Goal: Transaction & Acquisition: Purchase product/service

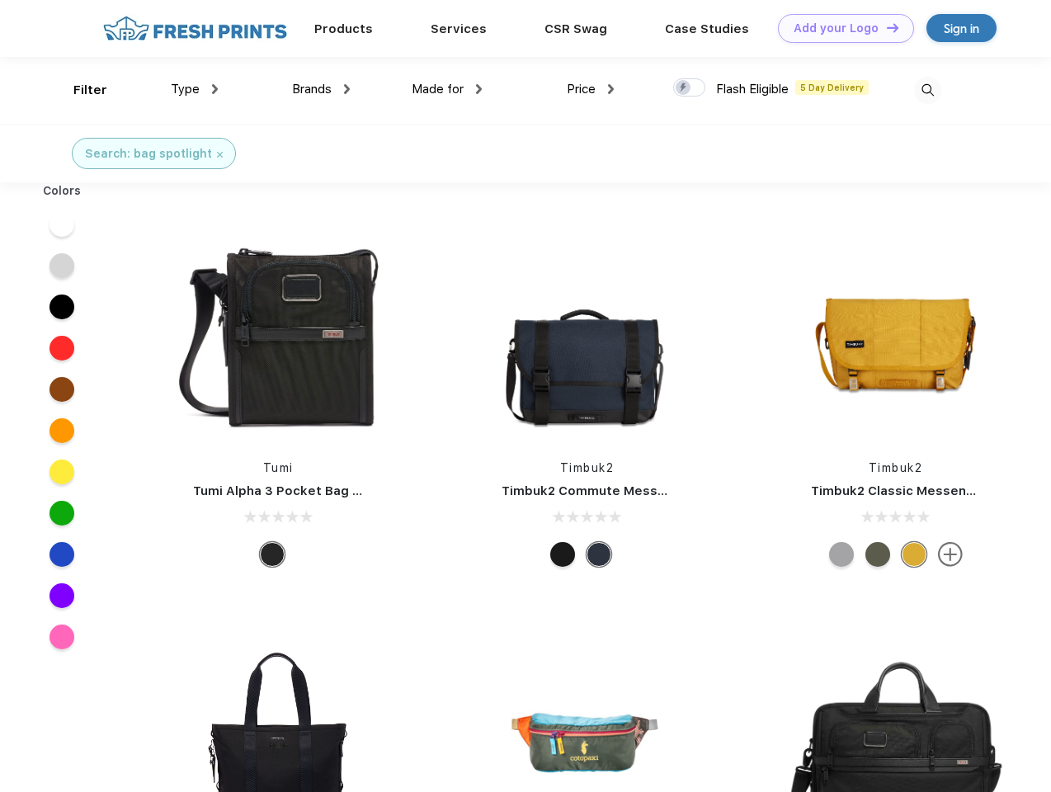
click at [839, 28] on link "Add your Logo Design Tool" at bounding box center [846, 28] width 136 height 29
click at [0, 0] on div "Design Tool" at bounding box center [0, 0] width 0 height 0
click at [885, 27] on link "Add your Logo Design Tool" at bounding box center [846, 28] width 136 height 29
click at [79, 90] on div "Filter" at bounding box center [90, 90] width 34 height 19
click at [195, 89] on span "Type" at bounding box center [185, 89] width 29 height 15
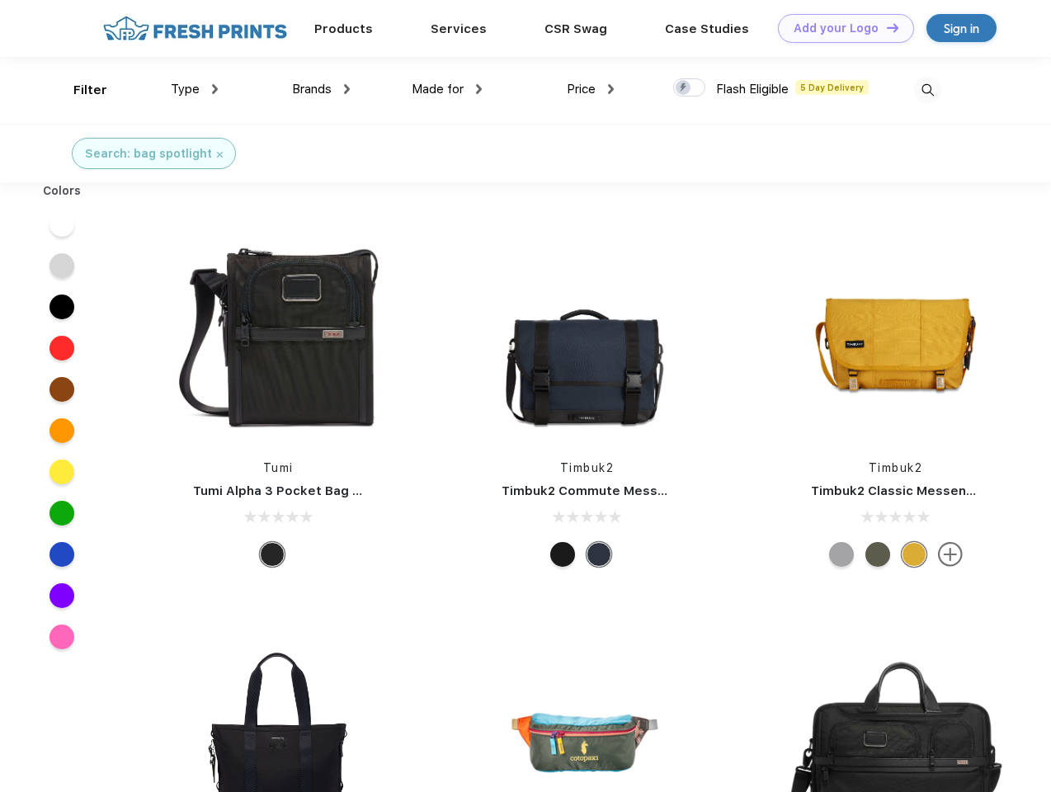
click at [321, 89] on span "Brands" at bounding box center [312, 89] width 40 height 15
click at [447, 89] on span "Made for" at bounding box center [437, 89] width 52 height 15
click at [590, 89] on span "Price" at bounding box center [581, 89] width 29 height 15
click at [689, 88] on div at bounding box center [689, 87] width 32 height 18
click at [684, 88] on input "checkbox" at bounding box center [678, 83] width 11 height 11
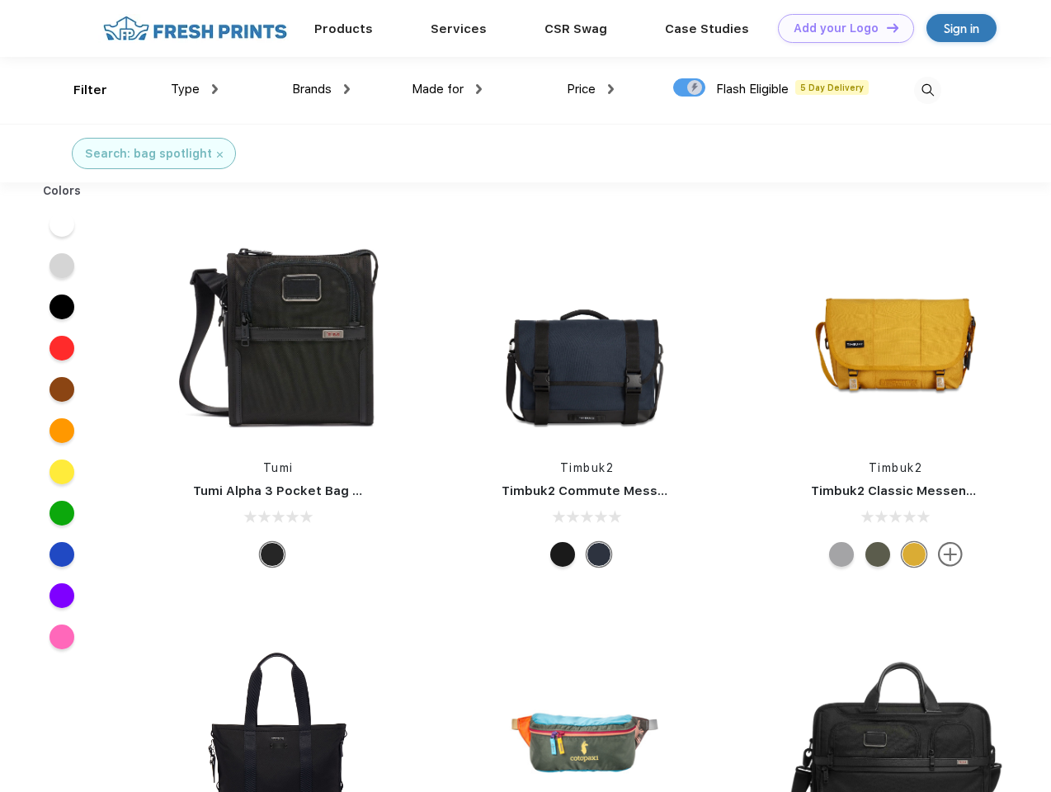
click at [927, 90] on img at bounding box center [927, 90] width 27 height 27
